Goal: Browse casually: Explore the website without a specific task or goal

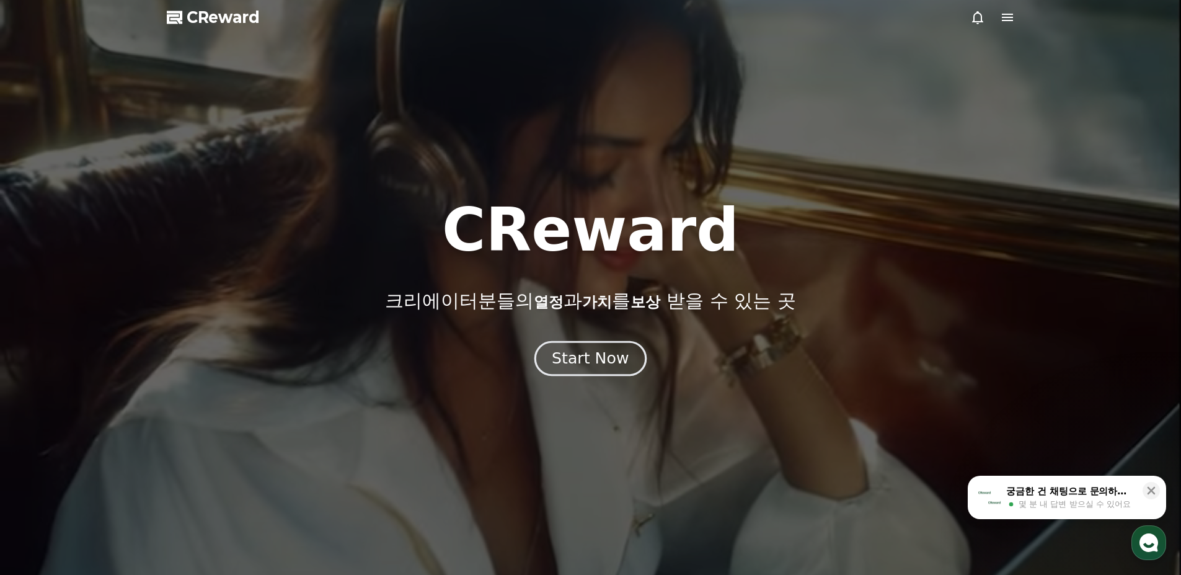
click at [622, 363] on div "Start Now" at bounding box center [590, 358] width 77 height 21
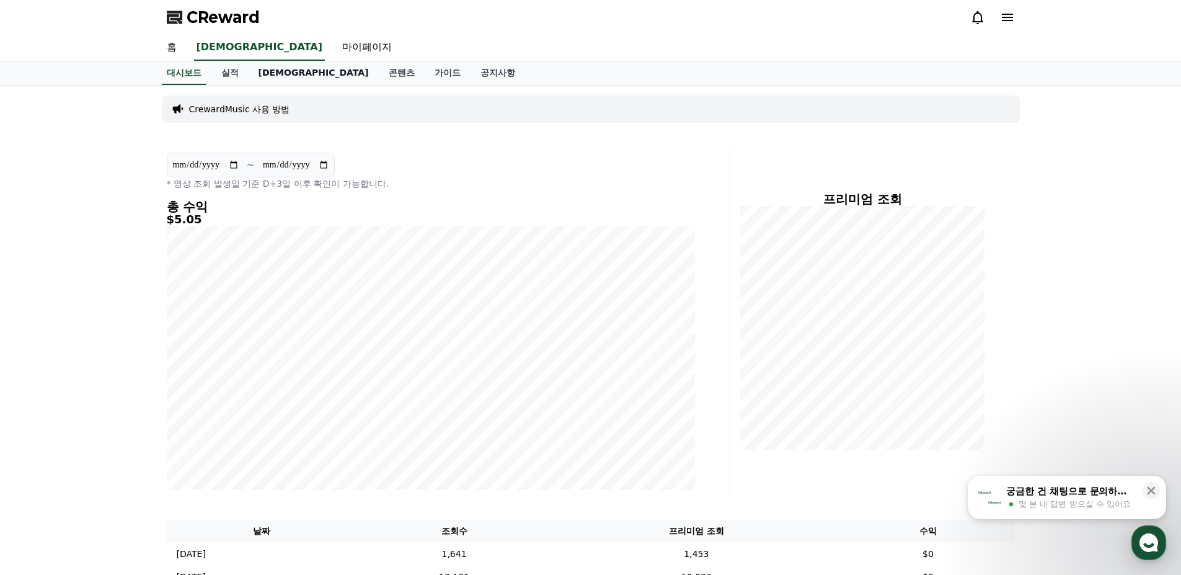
click at [273, 73] on link "[DEMOGRAPHIC_DATA]" at bounding box center [314, 73] width 130 height 24
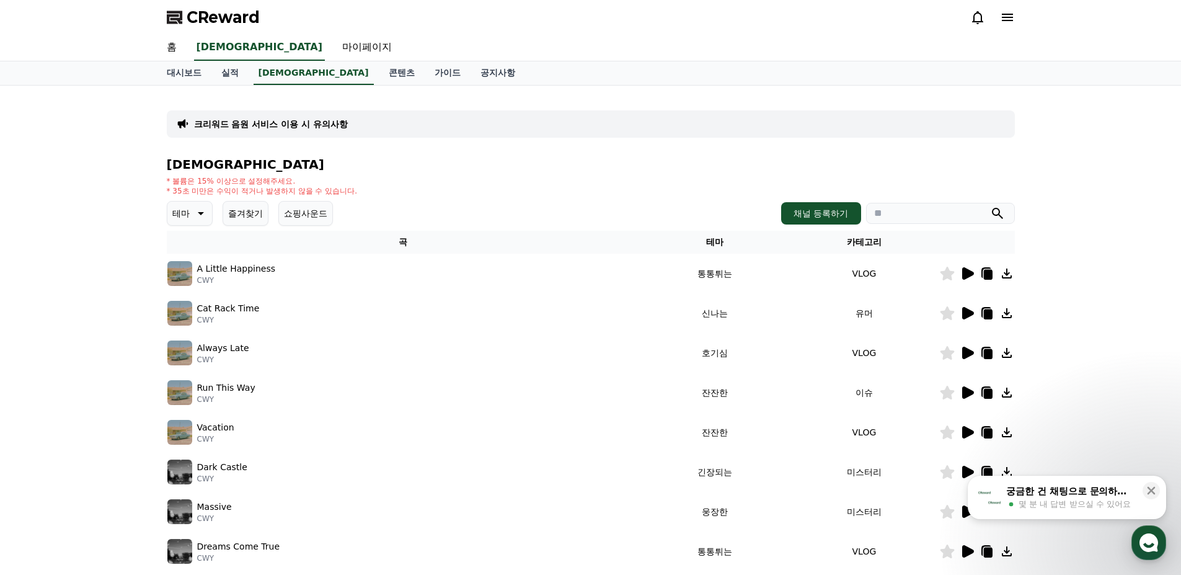
click at [192, 219] on icon at bounding box center [199, 213] width 15 height 15
click at [184, 337] on button "통통튀는" at bounding box center [191, 345] width 45 height 27
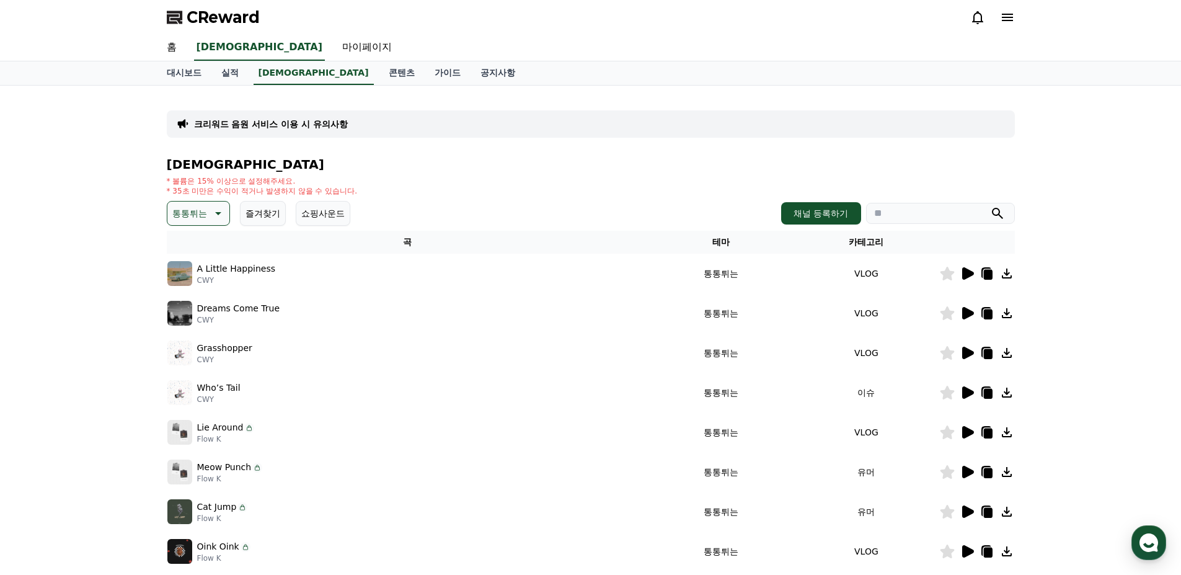
click at [961, 272] on icon at bounding box center [967, 273] width 15 height 15
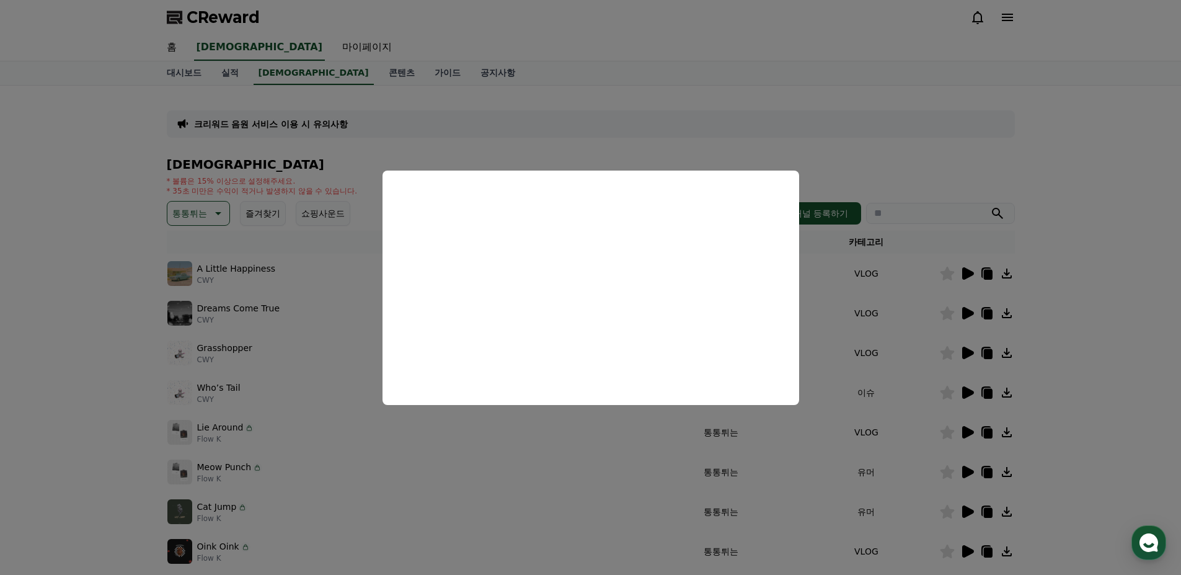
click at [38, 322] on button "close modal" at bounding box center [590, 287] width 1181 height 575
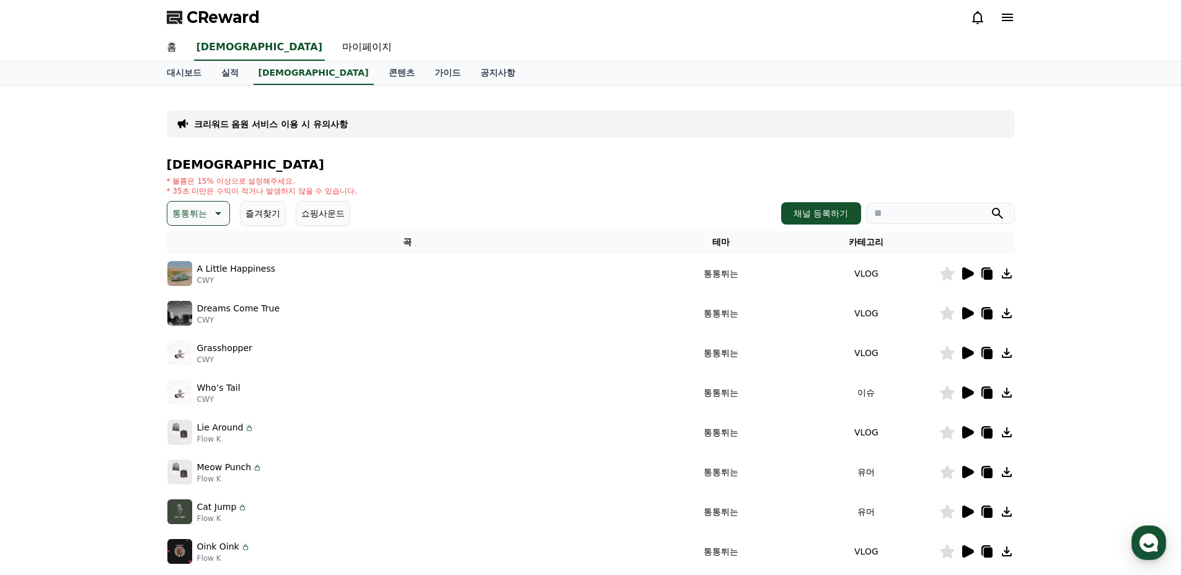
click at [968, 312] on icon at bounding box center [968, 313] width 12 height 12
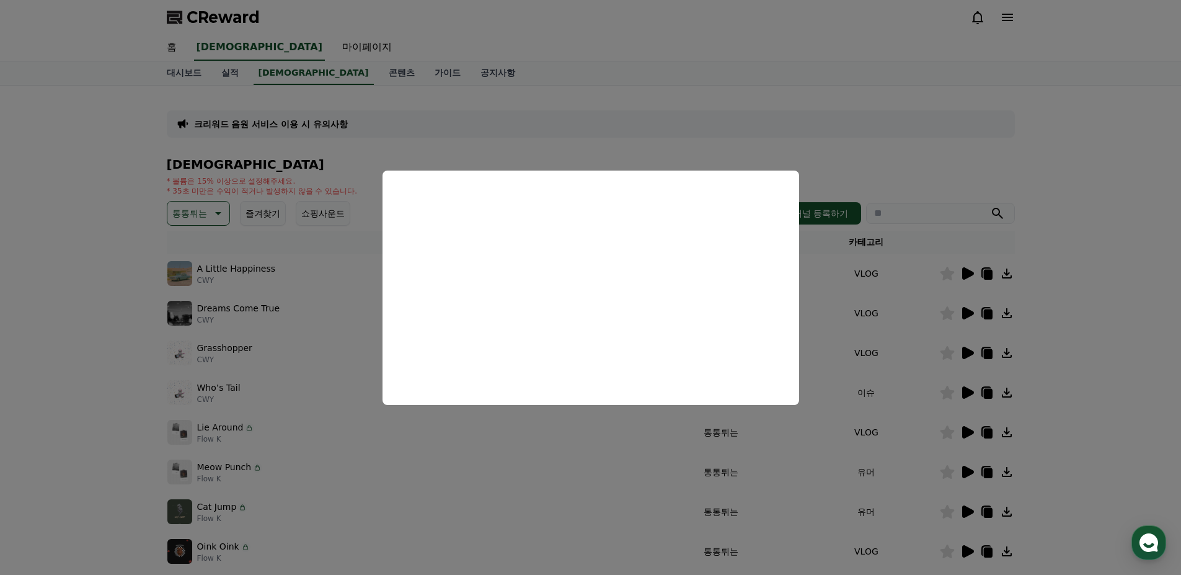
click at [23, 338] on button "close modal" at bounding box center [590, 287] width 1181 height 575
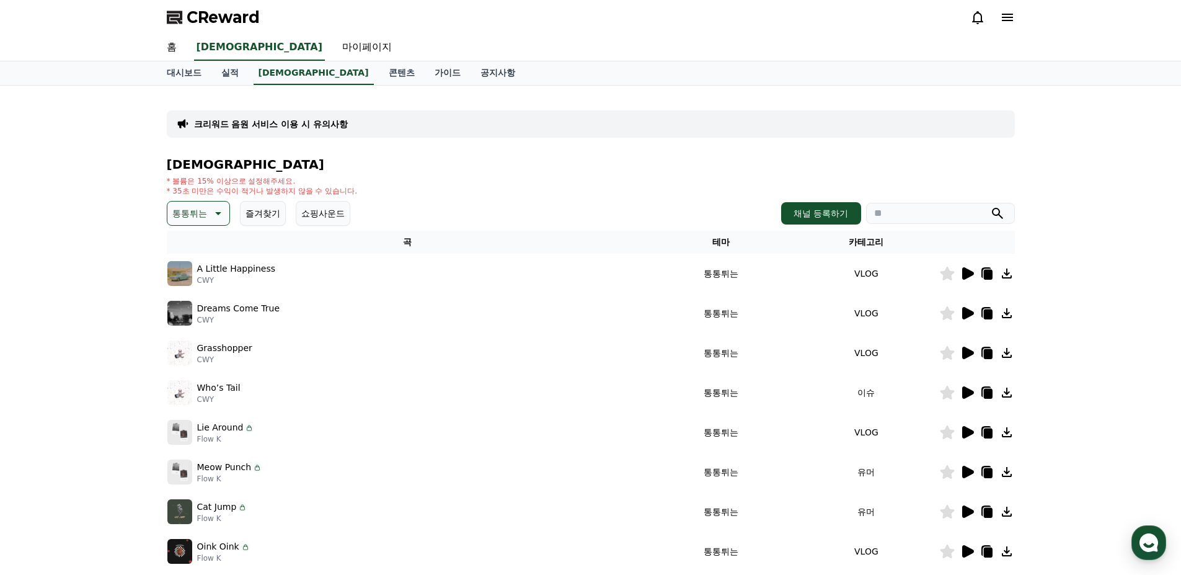
click at [981, 274] on icon at bounding box center [986, 272] width 10 height 11
